Goal: Navigation & Orientation: Find specific page/section

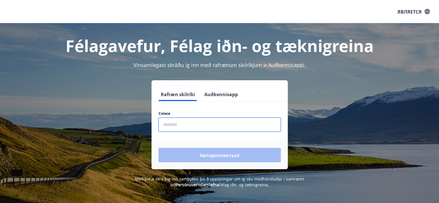
click at [192, 130] on input "phone" at bounding box center [219, 124] width 122 height 14
type input "********"
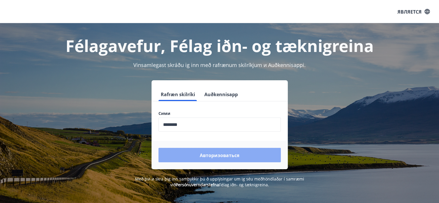
click at [201, 155] on font "Авторизоваться" at bounding box center [220, 155] width 40 height 6
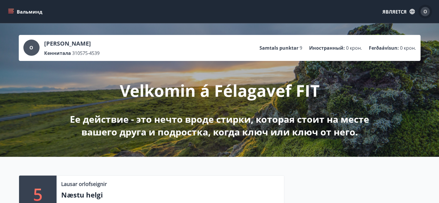
click at [425, 11] on font "О" at bounding box center [425, 11] width 4 height 6
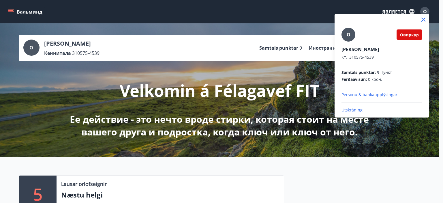
click at [301, 109] on div at bounding box center [221, 101] width 443 height 203
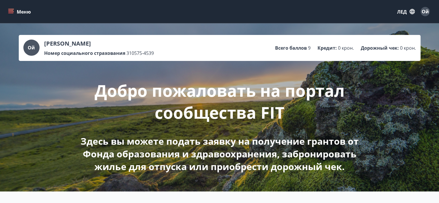
click at [226, 127] on div "Добро пожаловать на портал сообщества FIT Здесь вы можете подать заявку на полу…" at bounding box center [219, 117] width 323 height 112
click at [425, 12] on font "Ой" at bounding box center [425, 11] width 7 height 6
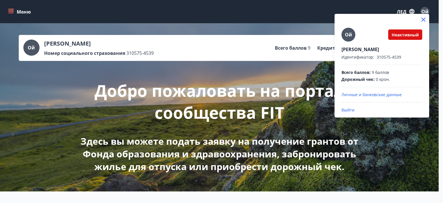
click at [403, 12] on div at bounding box center [221, 101] width 443 height 203
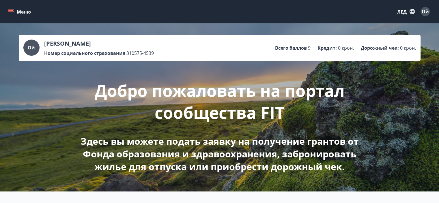
click at [403, 12] on font "ЛЕД" at bounding box center [402, 12] width 10 height 6
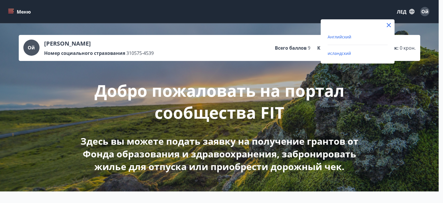
click at [344, 38] on font "Английский" at bounding box center [340, 36] width 24 height 5
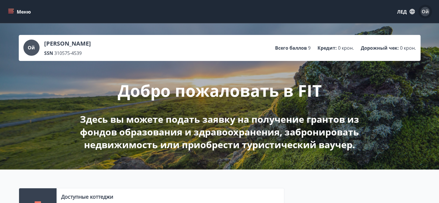
click at [426, 10] on font "Ой" at bounding box center [425, 11] width 7 height 6
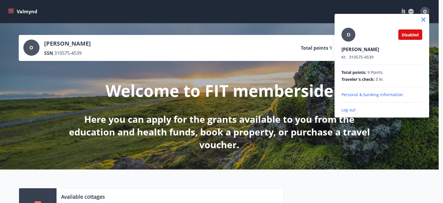
click at [268, 62] on div at bounding box center [221, 101] width 443 height 203
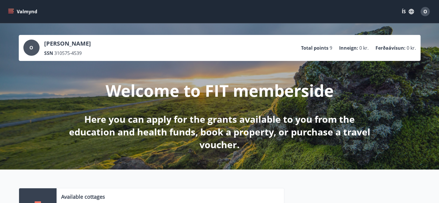
click at [256, 102] on div "Welcome to FIT memberside Here you can apply for the grants available to you fr…" at bounding box center [219, 106] width 323 height 90
click at [425, 11] on span "O" at bounding box center [425, 11] width 4 height 6
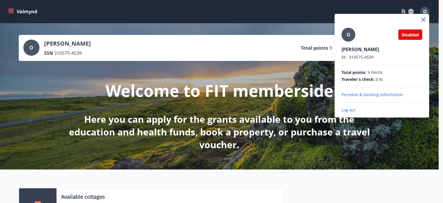
click at [111, 49] on div at bounding box center [221, 101] width 443 height 203
